Goal: Task Accomplishment & Management: Complete application form

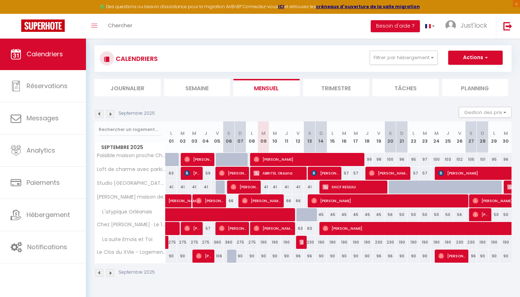
scroll to position [38, 0]
click at [299, 215] on span at bounding box center [262, 214] width 179 height 13
select select "OK"
select select "0"
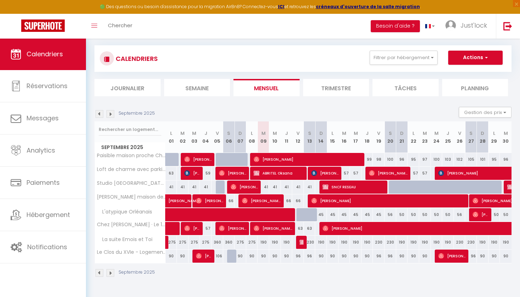
select select "0"
select select "1"
select select
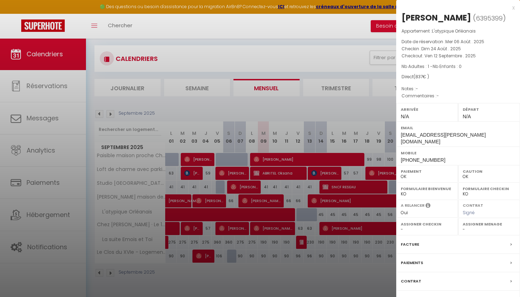
drag, startPoint x: 345, startPoint y: 202, endPoint x: 342, endPoint y: 214, distance: 12.4
click at [346, 202] on div at bounding box center [260, 148] width 520 height 297
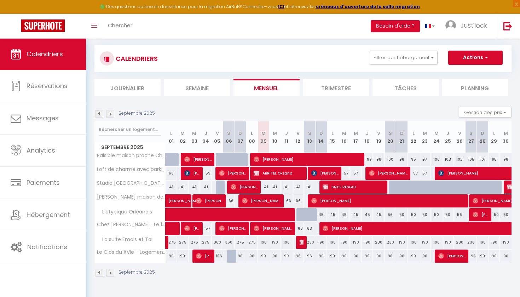
click at [358, 215] on div "45" at bounding box center [356, 214] width 12 height 13
type input "45"
type input "Mer 17 Septembre 2025"
type input "Jeu 18 Septembre 2025"
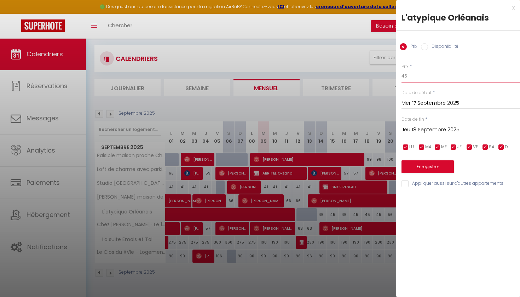
click at [434, 78] on input "45" at bounding box center [460, 76] width 118 height 13
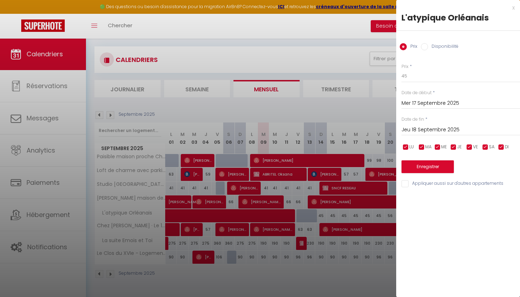
click at [444, 41] on div "Prix Disponibilité" at bounding box center [458, 43] width 124 height 24
drag, startPoint x: 444, startPoint y: 44, endPoint x: 441, endPoint y: 57, distance: 13.0
click at [444, 44] on label "Disponibilité" at bounding box center [443, 47] width 30 height 8
click at [428, 44] on input "Disponibilité" at bounding box center [424, 46] width 7 height 7
radio input "true"
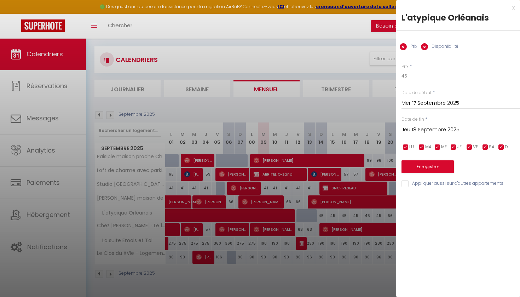
radio input "false"
click at [425, 101] on input "Mer 17 Septembre 2025" at bounding box center [460, 103] width 118 height 9
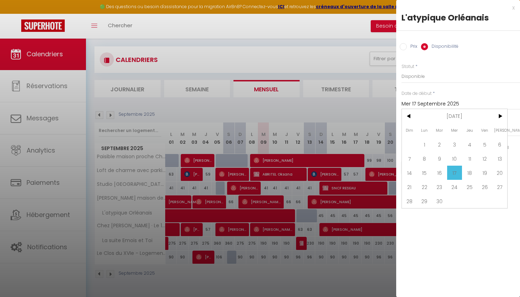
drag, startPoint x: 488, startPoint y: 156, endPoint x: 465, endPoint y: 138, distance: 29.1
click at [488, 156] on span "12" at bounding box center [484, 158] width 15 height 14
type input "Ven 12 Septembre 2025"
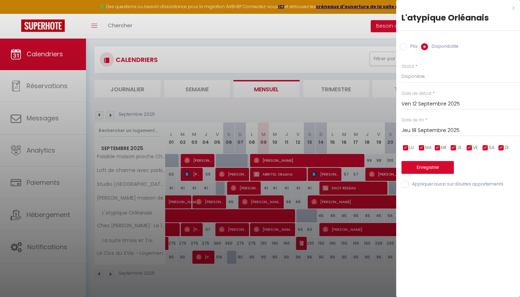
click at [429, 128] on input "Jeu 18 Septembre 2025" at bounding box center [460, 130] width 118 height 9
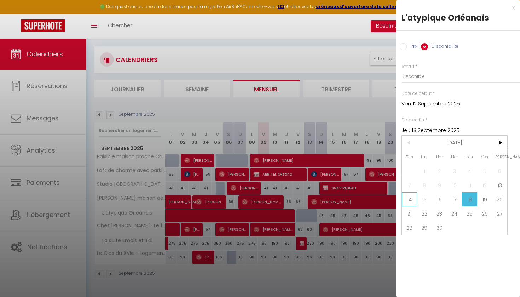
click at [404, 203] on span "14" at bounding box center [409, 199] width 15 height 14
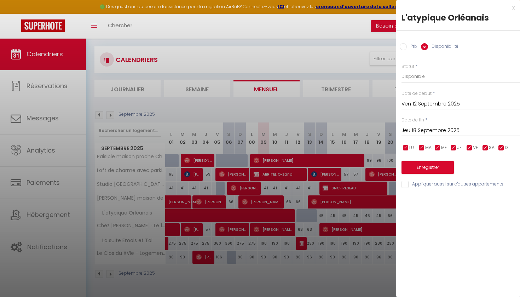
type input "Dim 14 Septembre 2025"
click at [440, 167] on button "Enregistrer" at bounding box center [427, 167] width 52 height 13
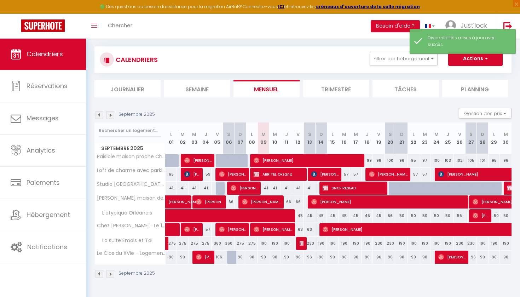
click at [485, 61] on span "button" at bounding box center [485, 58] width 4 height 7
click at [481, 72] on link "Nouvelle réservation" at bounding box center [468, 75] width 62 height 11
select select
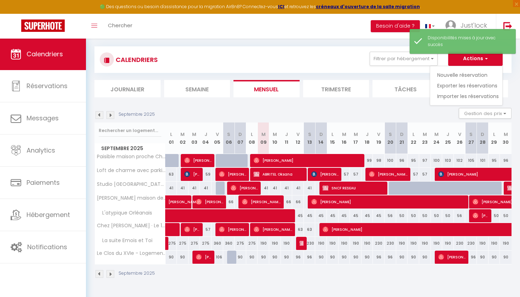
select select
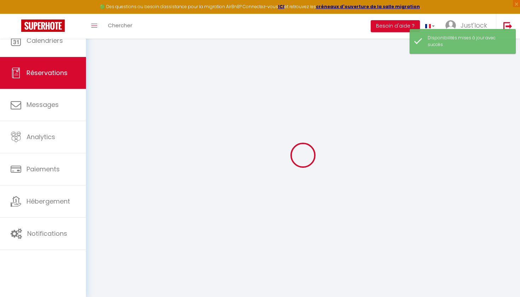
select select
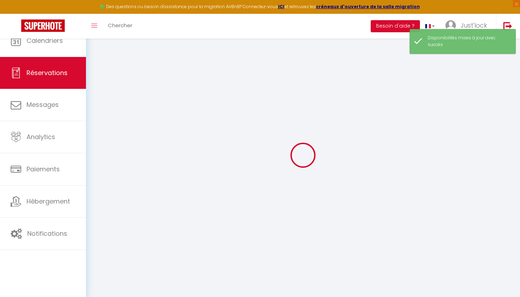
select select
checkbox input "false"
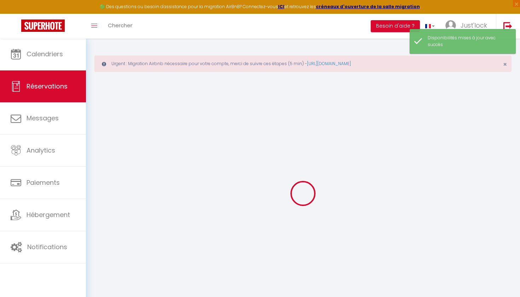
select select
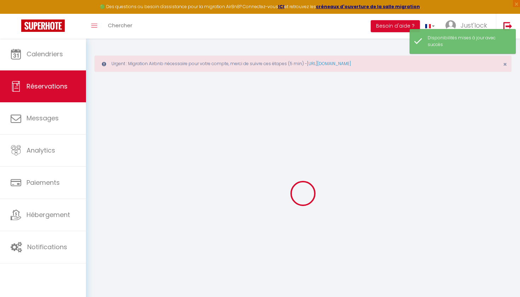
select select
checkbox input "false"
select select
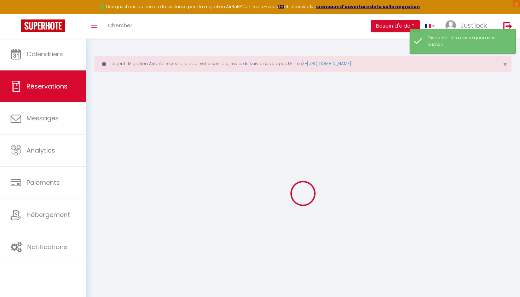
select select
checkbox input "false"
select select
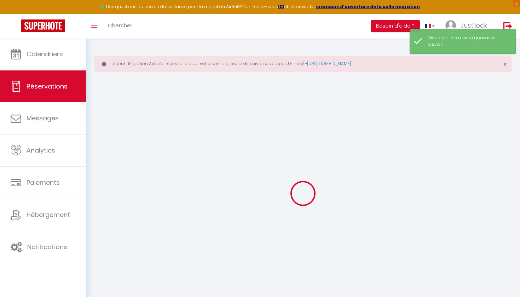
select select
checkbox input "false"
select select
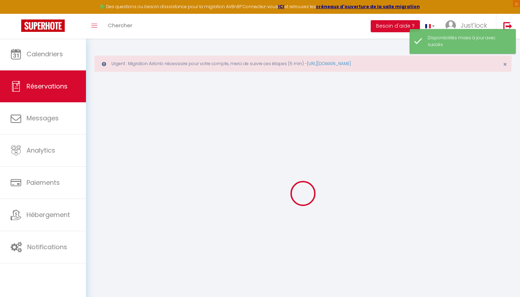
select select
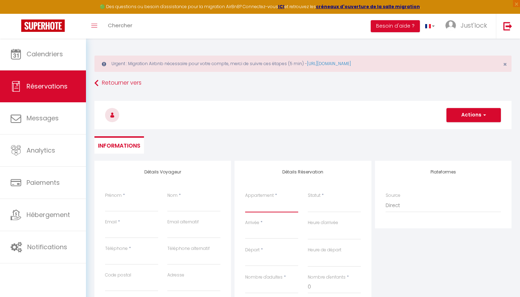
select select "71003"
select select
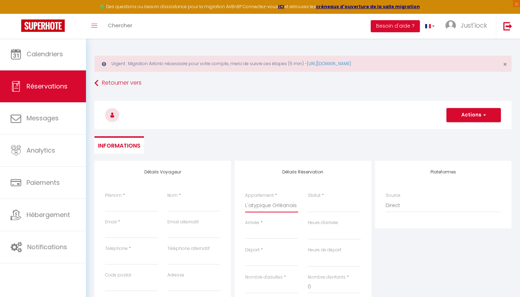
select select
checkbox input "false"
select select
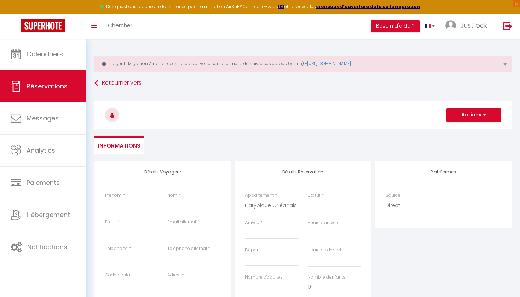
select select
checkbox input "false"
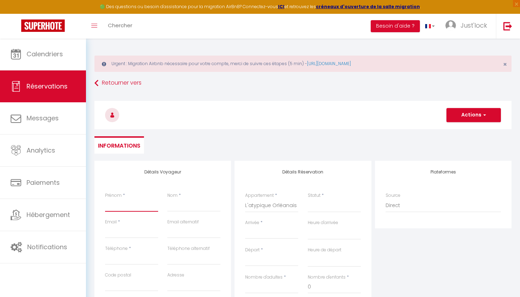
type input "A"
select select
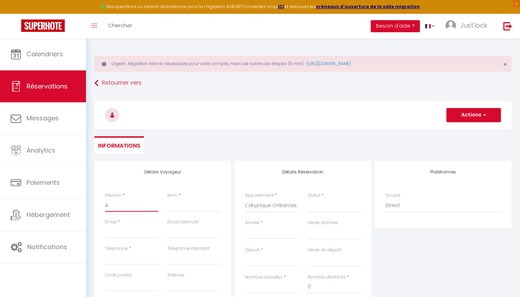
select select
checkbox input "false"
type input "AI"
select select
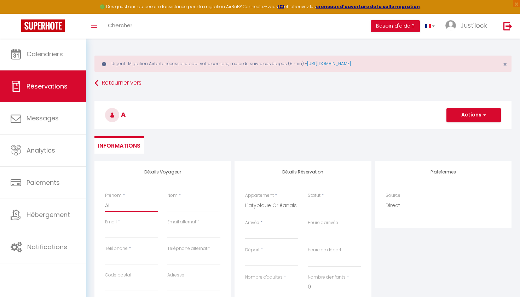
select select
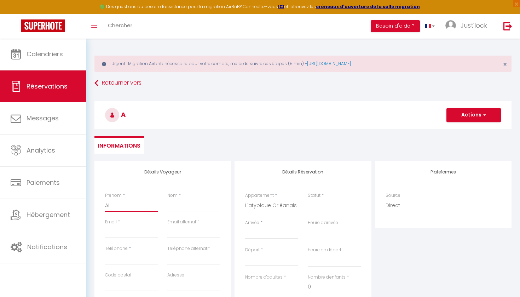
checkbox input "false"
type input "AIR"
select select
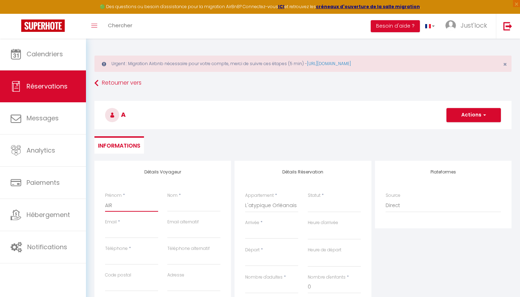
select select
checkbox input "false"
type input "AIRB"
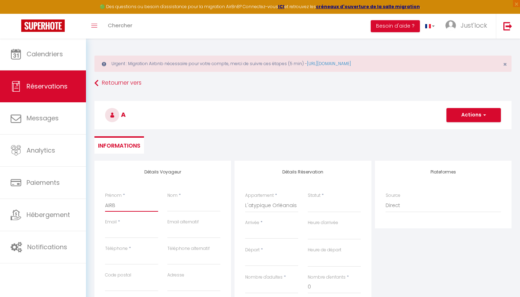
select select
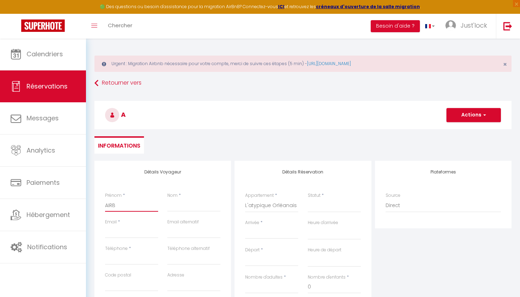
select select
checkbox input "false"
type input "AIRBN"
select select
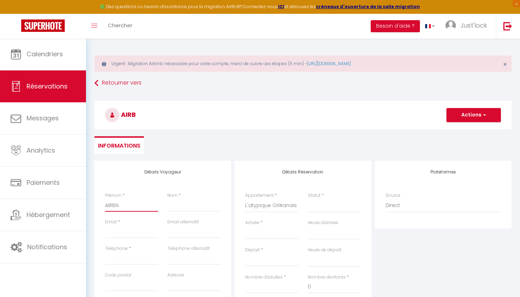
select select
checkbox input "false"
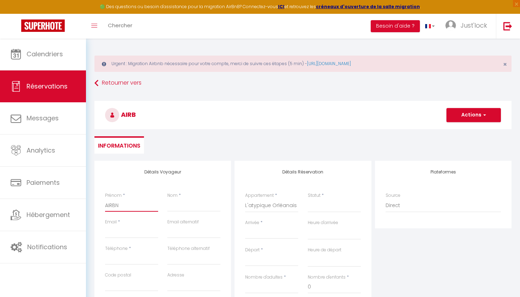
type input "AIRBNB"
select select
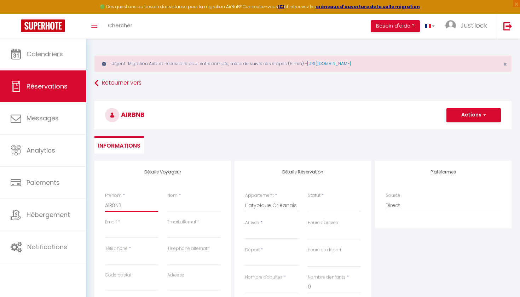
select select
checkbox input "false"
type input "AIRBNB"
type input "M"
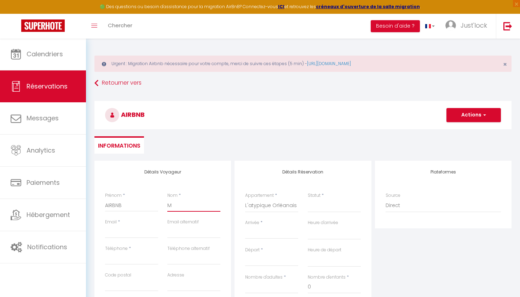
select select
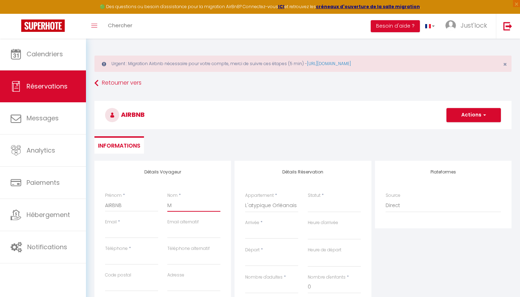
select select
checkbox input "false"
type input "Ma"
select select
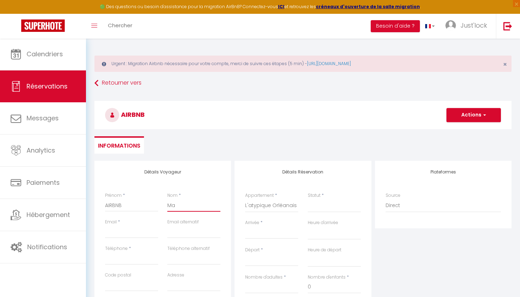
select select
checkbox input "false"
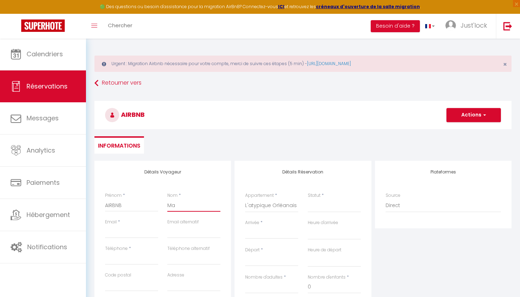
type input "Ma"
type input "t"
select select
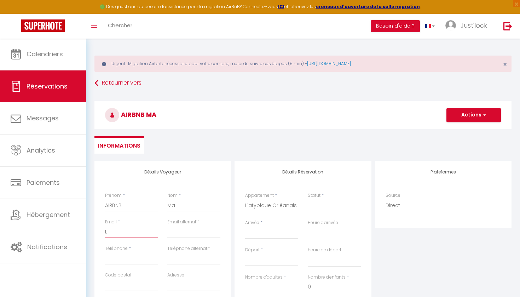
select select
checkbox input "false"
select select
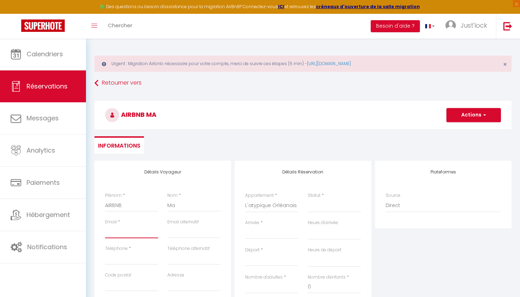
select select
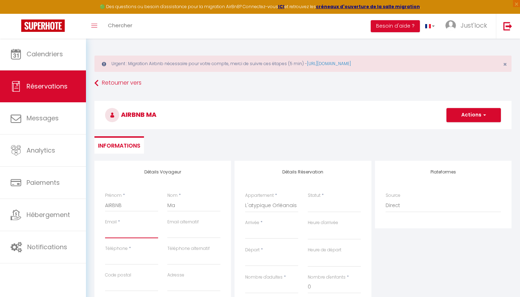
checkbox input "false"
click at [210, 205] on input "Ma" at bounding box center [193, 205] width 53 height 13
type input "Mat"
select select
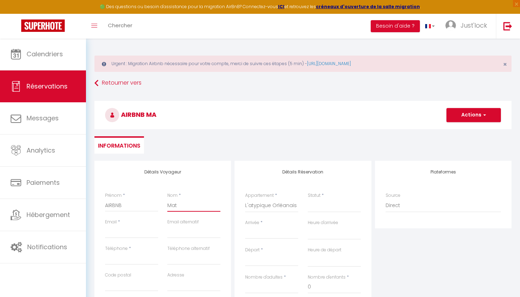
select select
checkbox input "false"
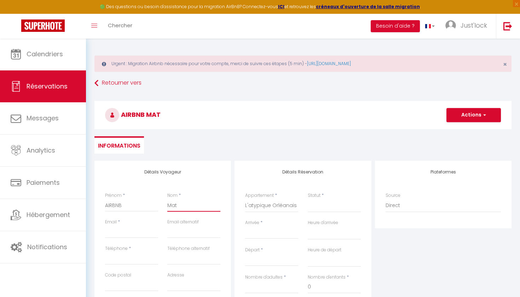
type input "Math"
select select
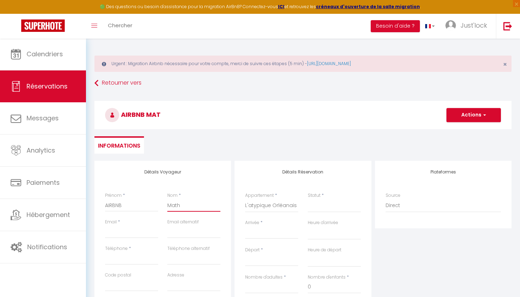
select select
checkbox input "false"
type input "Mathé"
select select
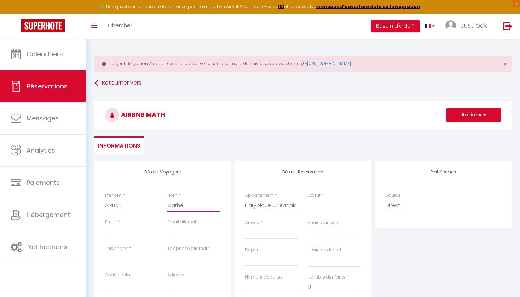
select select
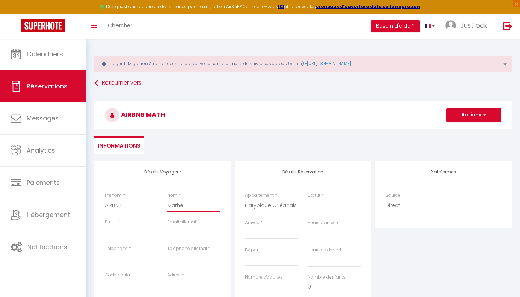
checkbox input "false"
type input "Mathéo"
select select
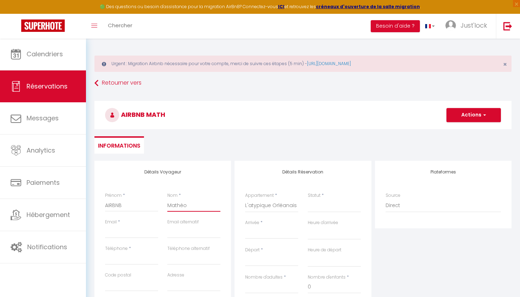
select select
checkbox input "false"
type input "Mathéo"
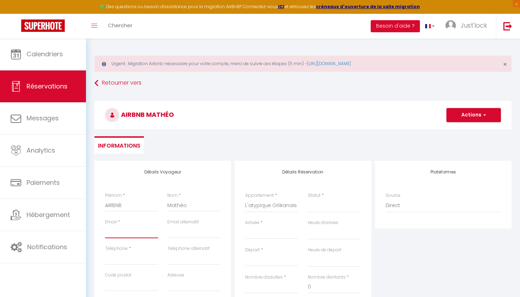
click at [137, 233] on input "Email client" at bounding box center [131, 231] width 53 height 13
type input "j"
select select
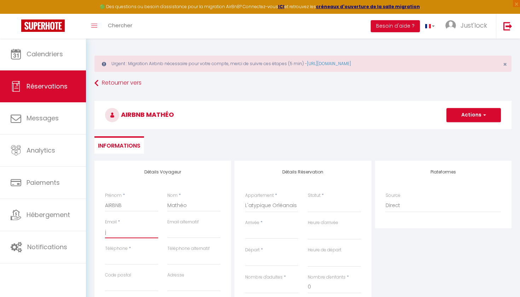
select select
checkbox input "false"
type input "js"
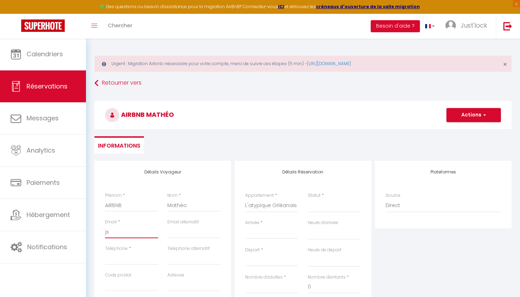
select select
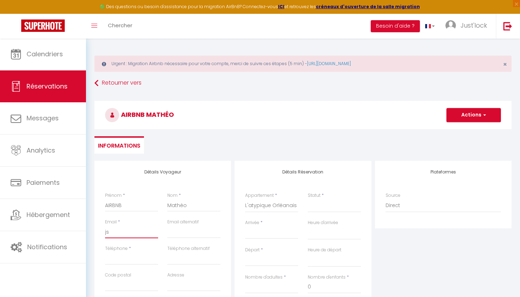
select select
checkbox input "false"
type input "jsu"
select select
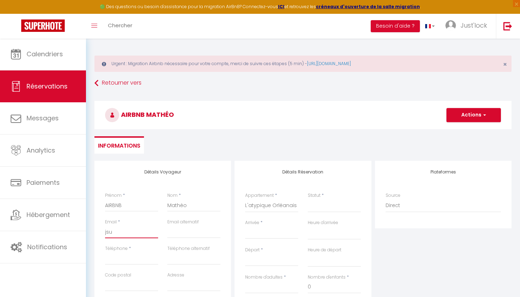
select select
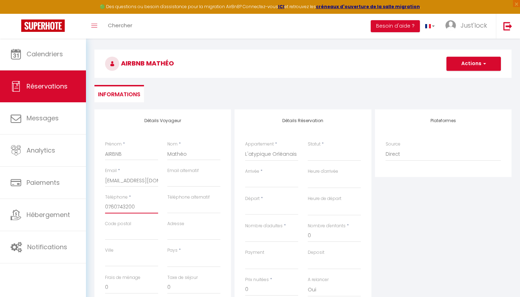
scroll to position [60, 0]
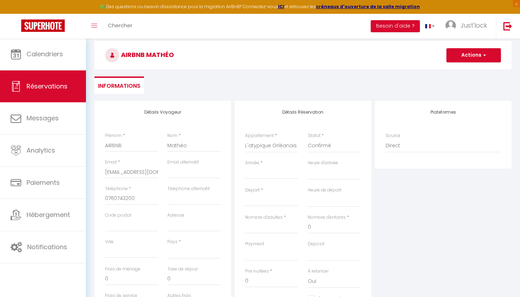
click at [274, 170] on input "Arrivée" at bounding box center [271, 173] width 53 height 9
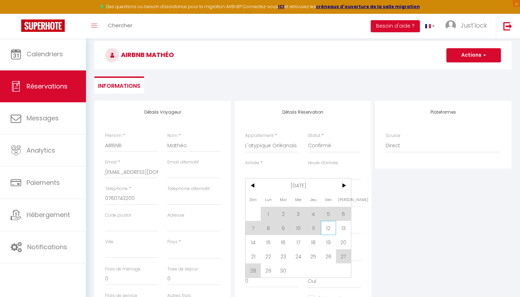
click at [331, 227] on span "12" at bounding box center [328, 228] width 15 height 14
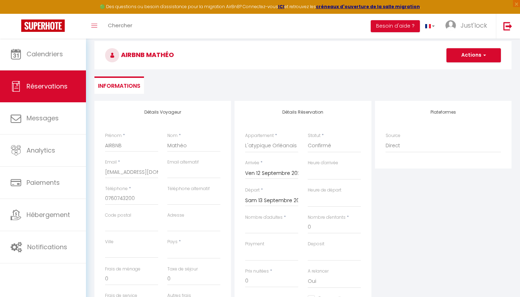
click at [279, 196] on input "Sam 13 Septembre 2025" at bounding box center [271, 200] width 53 height 9
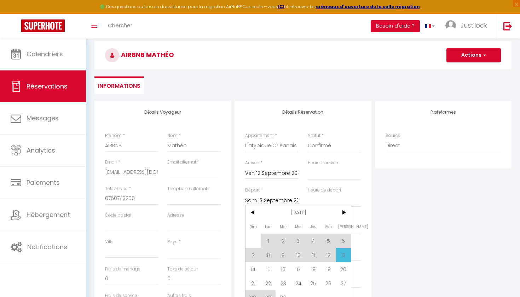
click at [254, 269] on span "14" at bounding box center [252, 269] width 15 height 14
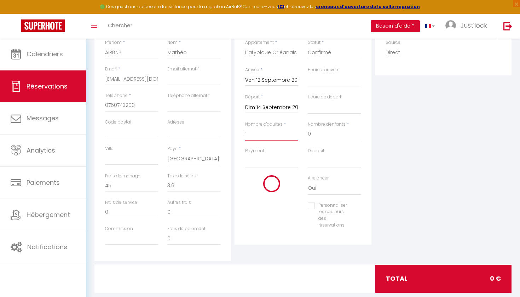
scroll to position [153, 0]
click at [259, 193] on div "Prix nuitées * 90" at bounding box center [271, 188] width 62 height 27
click at [259, 188] on input "90" at bounding box center [271, 187] width 53 height 13
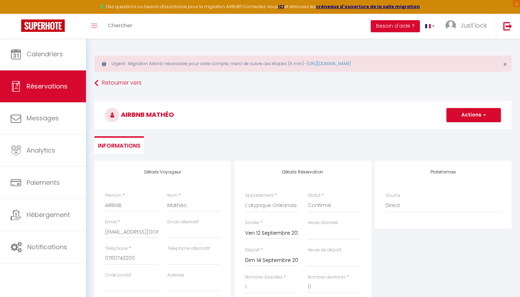
scroll to position [0, 0]
click at [465, 115] on button "Actions" at bounding box center [473, 115] width 54 height 14
click at [446, 130] on link "Enregistrer" at bounding box center [467, 130] width 56 height 9
